Goal: Register for event/course

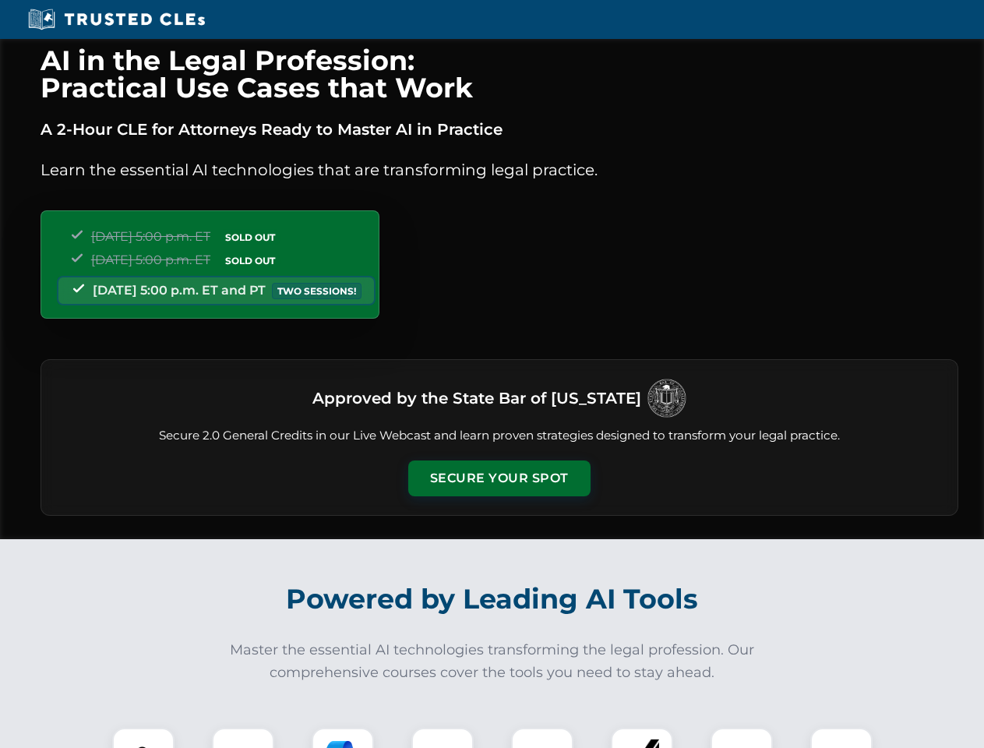
click at [499, 478] on button "Secure Your Spot" at bounding box center [499, 478] width 182 height 36
click at [143, 738] on img at bounding box center [143, 758] width 45 height 45
